Goal: Task Accomplishment & Management: Complete application form

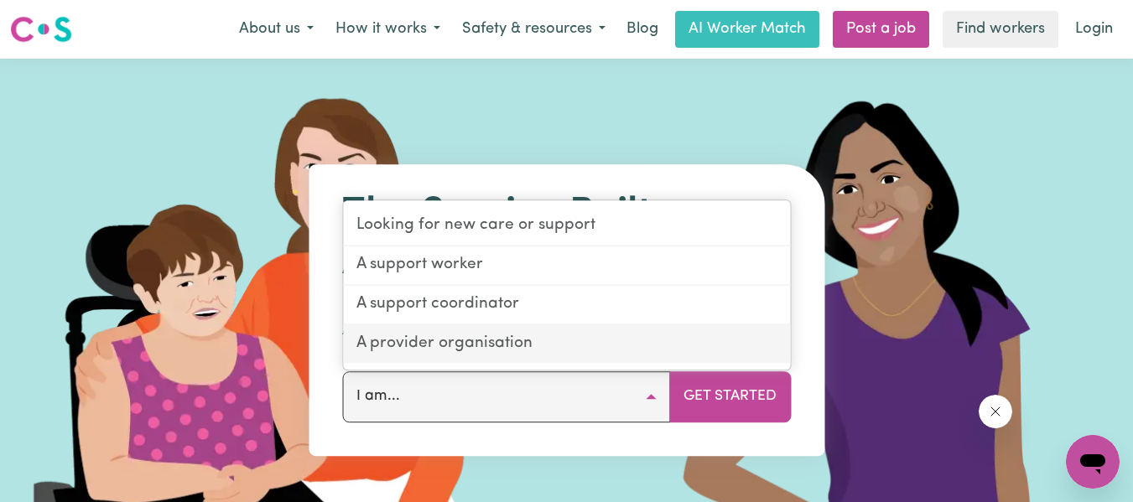
click at [474, 353] on link "A provider organisation" at bounding box center [566, 344] width 447 height 38
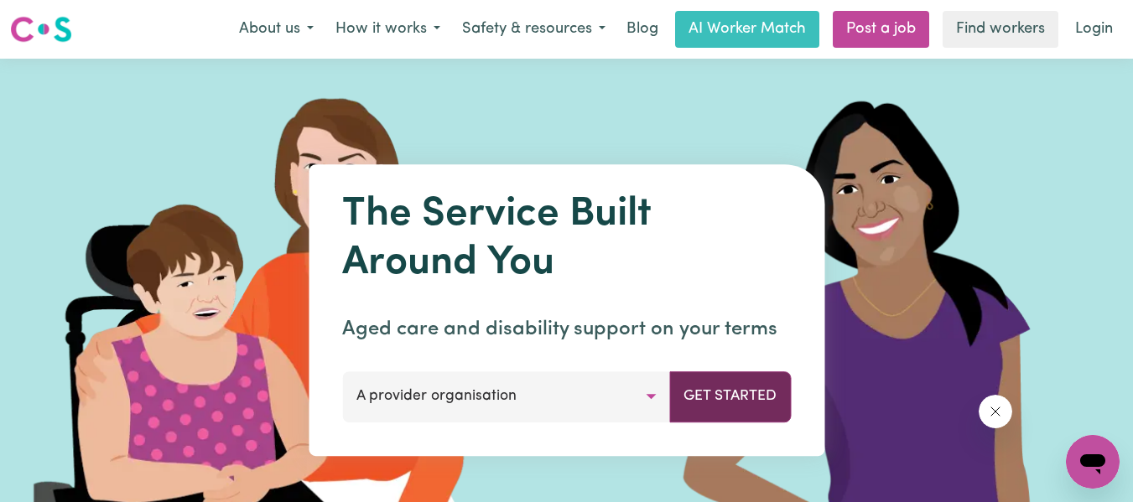
click at [702, 388] on button "Get Started" at bounding box center [730, 396] width 122 height 50
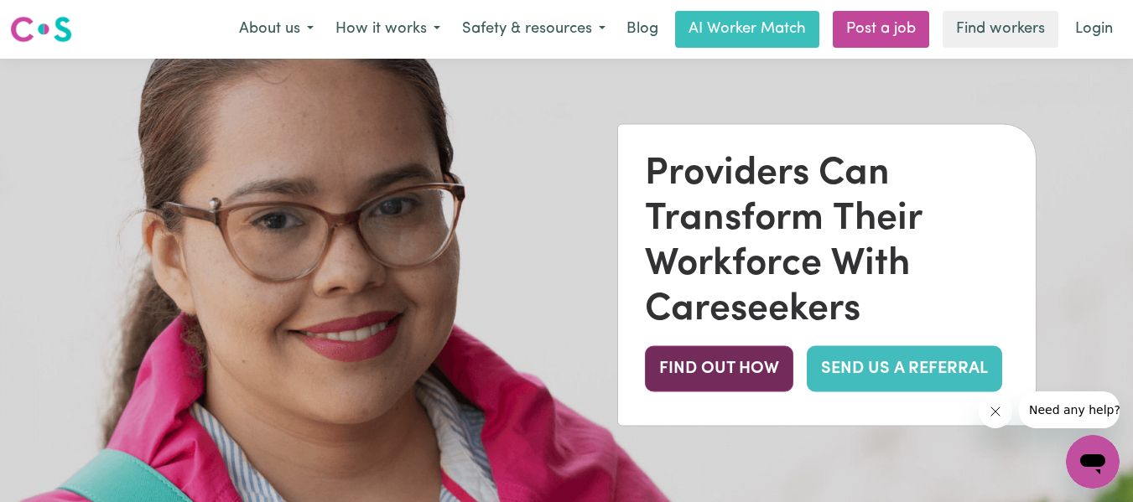
click at [754, 382] on button "FIND OUT HOW" at bounding box center [719, 368] width 148 height 46
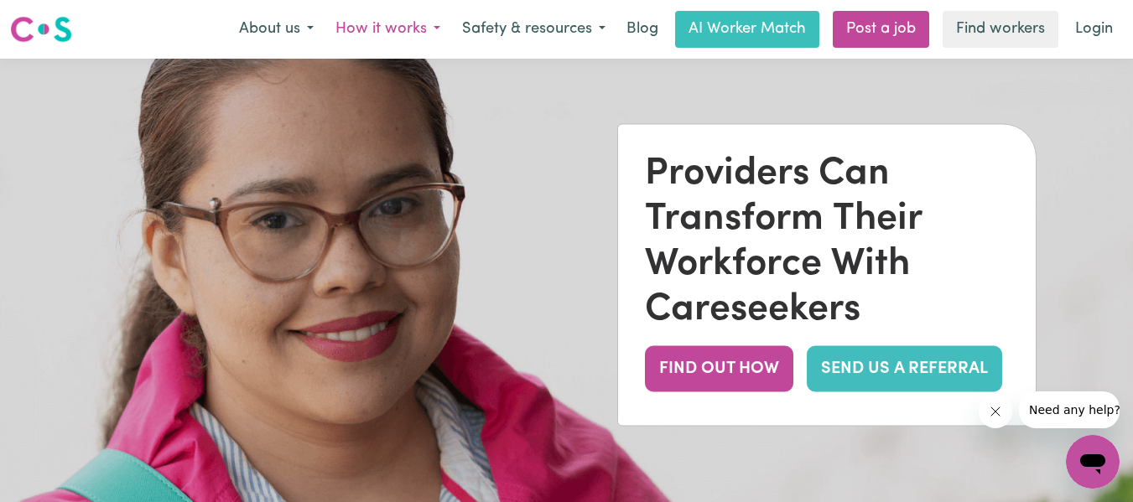
click at [418, 24] on button "How it works" at bounding box center [388, 29] width 127 height 35
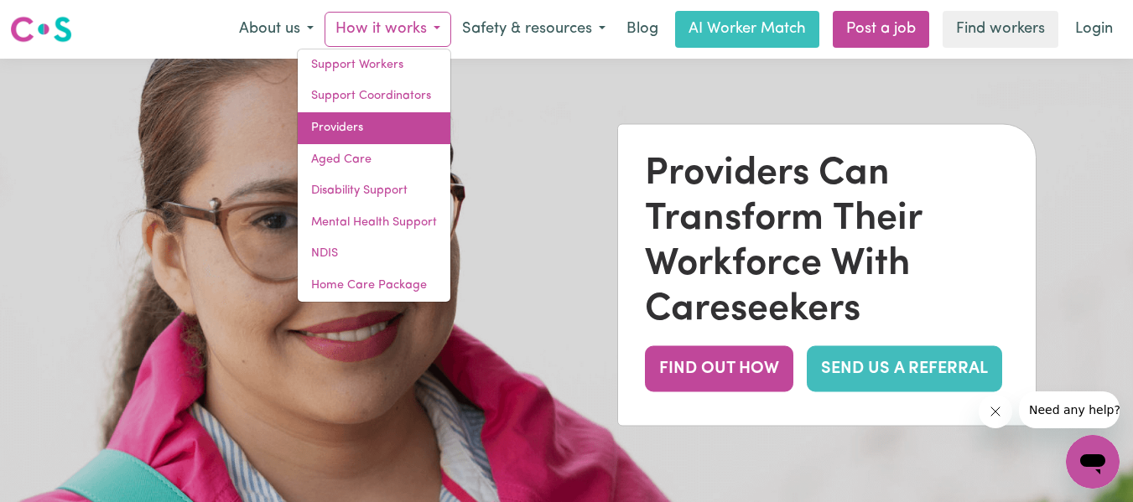
click at [377, 124] on link "Providers" at bounding box center [374, 128] width 153 height 32
click at [377, 120] on link "Providers" at bounding box center [374, 128] width 153 height 32
click at [401, 132] on link "Providers" at bounding box center [374, 128] width 153 height 32
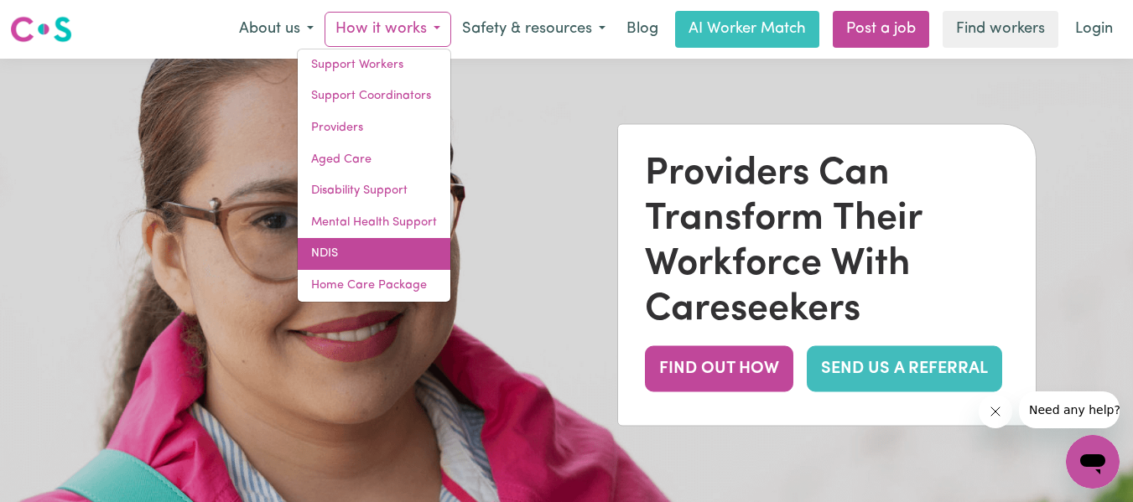
click at [402, 259] on link "NDIS" at bounding box center [374, 254] width 153 height 32
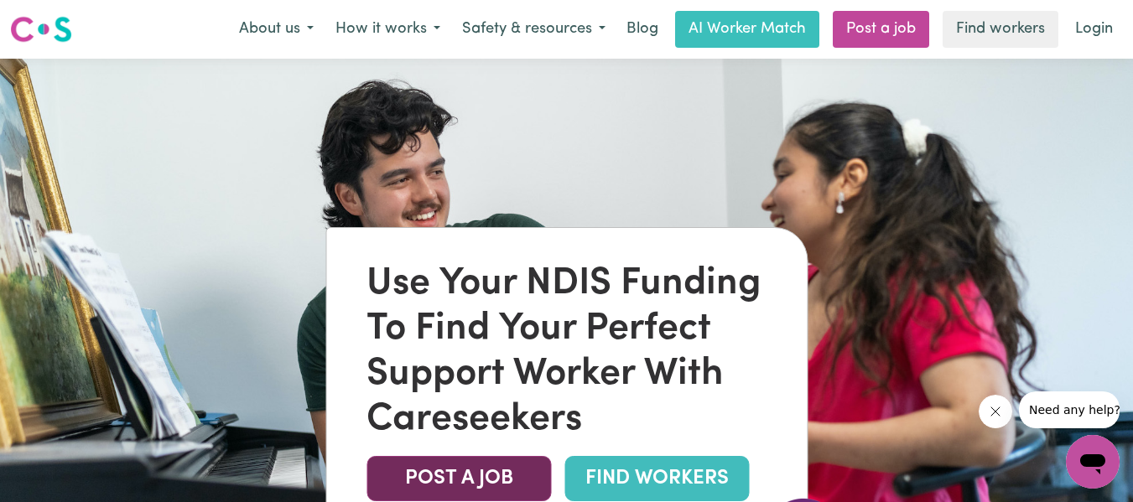
scroll to position [2, 0]
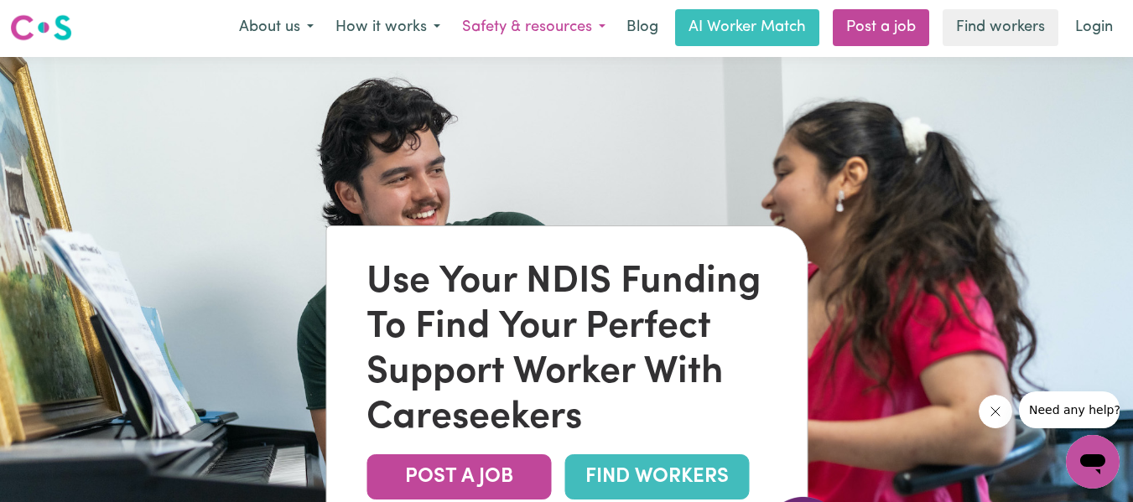
click at [570, 37] on button "Safety & resources" at bounding box center [533, 27] width 165 height 35
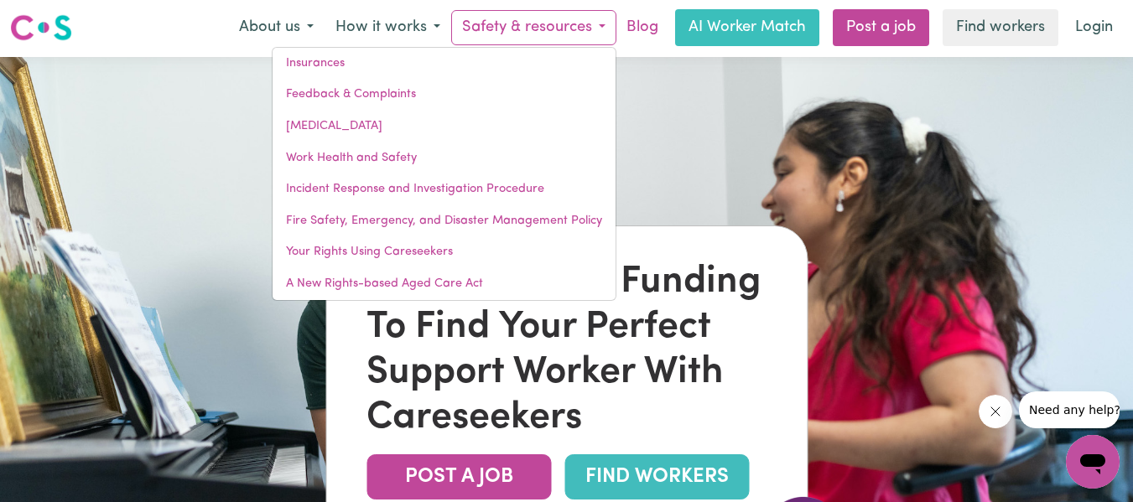
click at [624, 20] on link "Blog" at bounding box center [642, 27] width 52 height 37
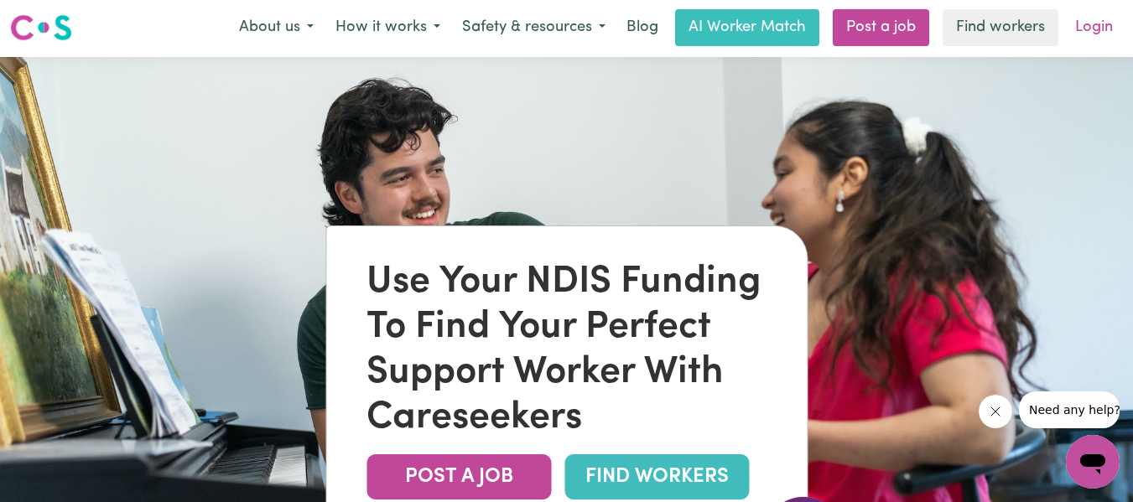
click at [1091, 36] on link "Login" at bounding box center [1094, 27] width 58 height 37
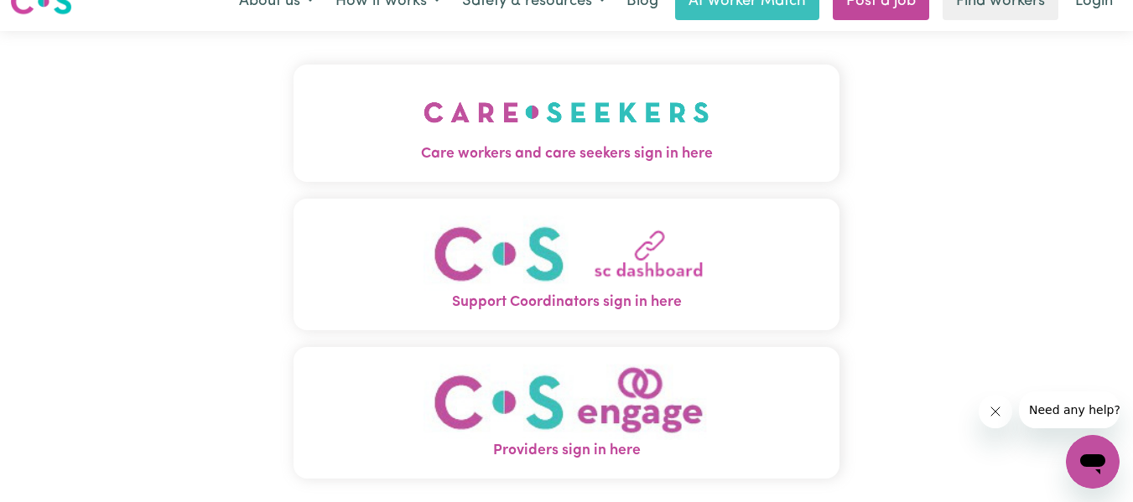
scroll to position [27, 0]
click at [522, 416] on img "Providers sign in here" at bounding box center [566, 403] width 286 height 76
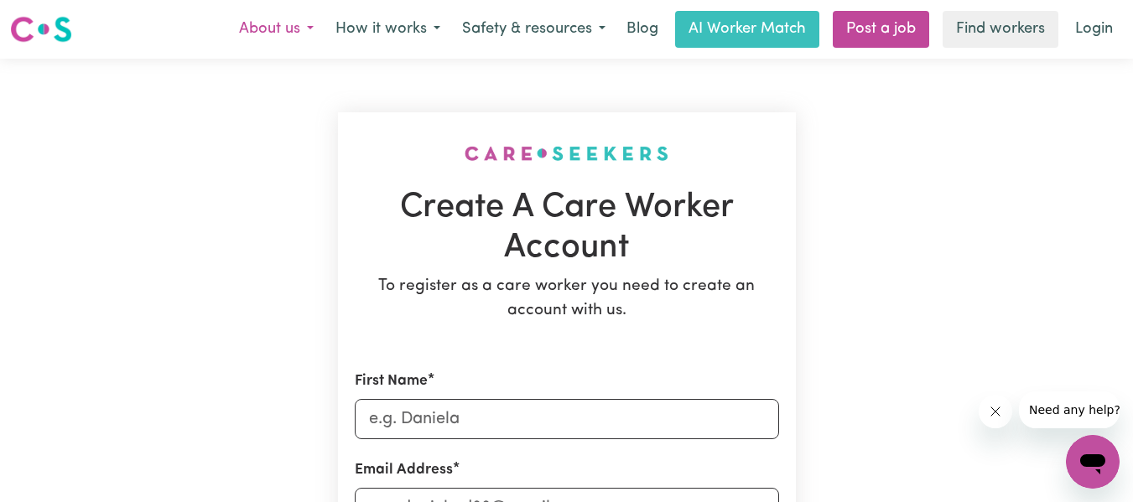
click at [272, 30] on button "About us" at bounding box center [276, 29] width 96 height 35
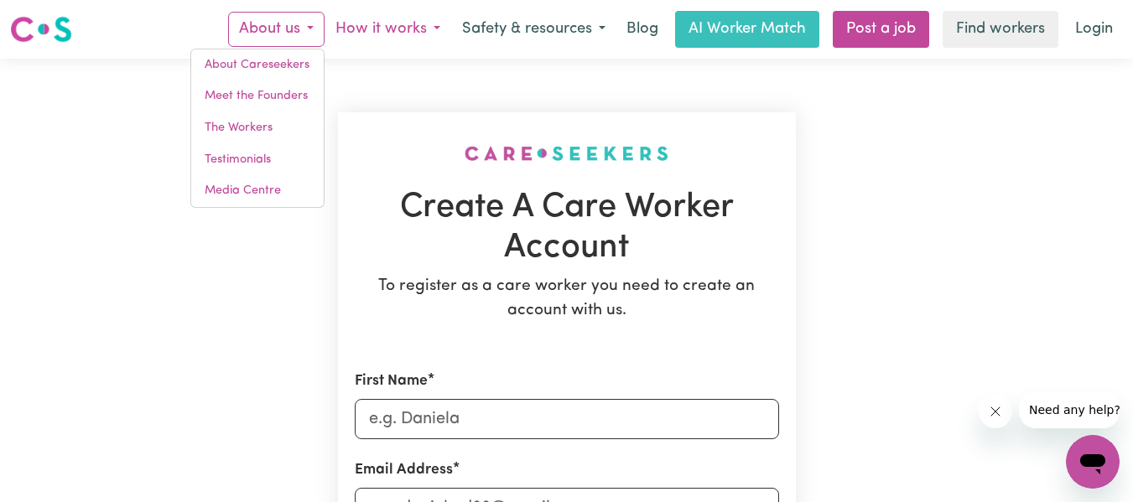
click at [382, 36] on button "How it works" at bounding box center [388, 29] width 127 height 35
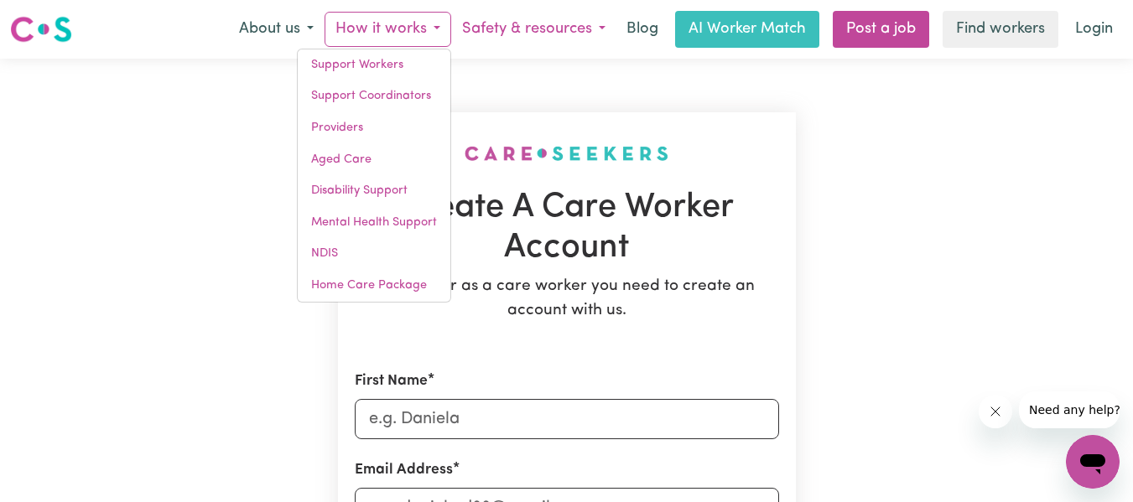
click at [506, 42] on button "Safety & resources" at bounding box center [533, 29] width 165 height 35
